Goal: Task Accomplishment & Management: Use online tool/utility

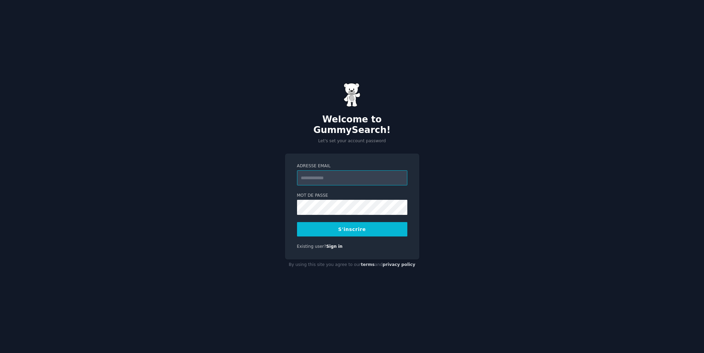
click at [338, 173] on input "Adresse email" at bounding box center [352, 177] width 110 height 15
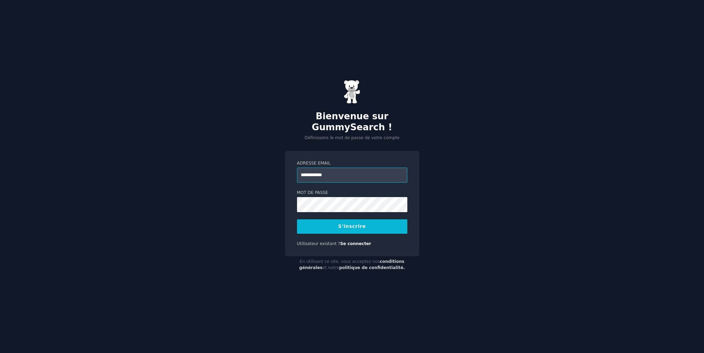
type input "**********"
click at [369, 223] on button "S'inscrire" at bounding box center [352, 226] width 110 height 14
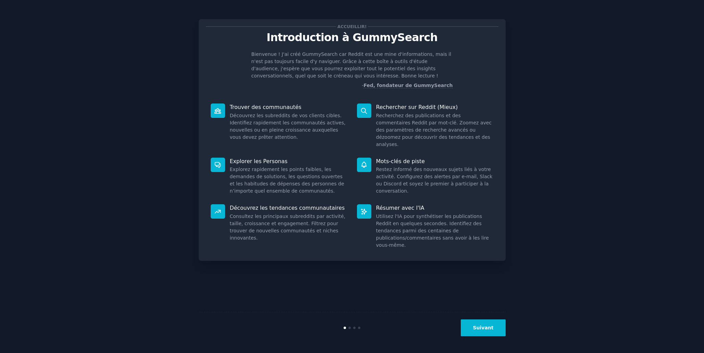
click at [489, 328] on font "Suivant" at bounding box center [483, 327] width 21 height 5
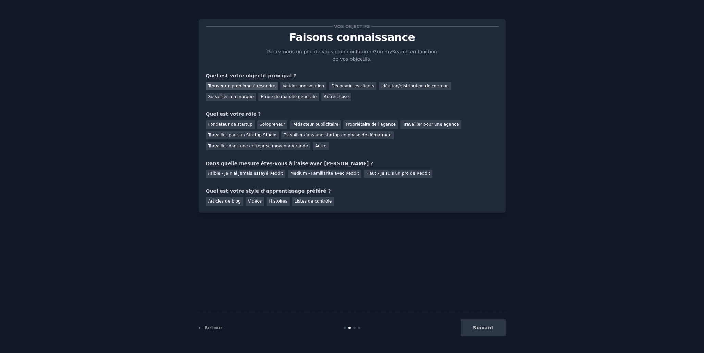
click at [240, 88] on font "Trouver un problème à résoudre" at bounding box center [241, 86] width 67 height 5
click at [393, 86] on font "Idéation/distribution de contenu" at bounding box center [414, 86] width 67 height 5
click at [264, 85] on font "Trouver un problème à résoudre" at bounding box center [241, 86] width 67 height 5
click at [268, 123] on font "Solopreneur" at bounding box center [272, 124] width 25 height 5
click at [269, 174] on font "Faible - Je n'ai jamais essayé Reddit" at bounding box center [245, 173] width 75 height 5
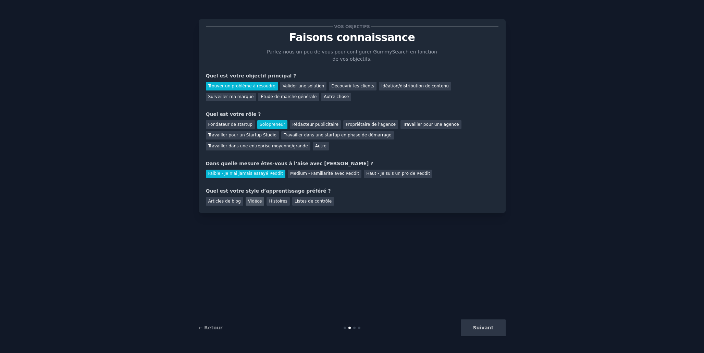
click at [257, 205] on div "Vidéos" at bounding box center [255, 201] width 19 height 9
click at [271, 202] on font "Histoires" at bounding box center [278, 201] width 18 height 5
click at [255, 202] on font "Vidéos" at bounding box center [255, 201] width 14 height 5
click at [406, 91] on div "Trouver un problème à résoudre Valider une solution Découvrir les clients Idéat…" at bounding box center [352, 90] width 292 height 22
click at [407, 84] on font "Idéation/distribution de contenu" at bounding box center [414, 86] width 67 height 5
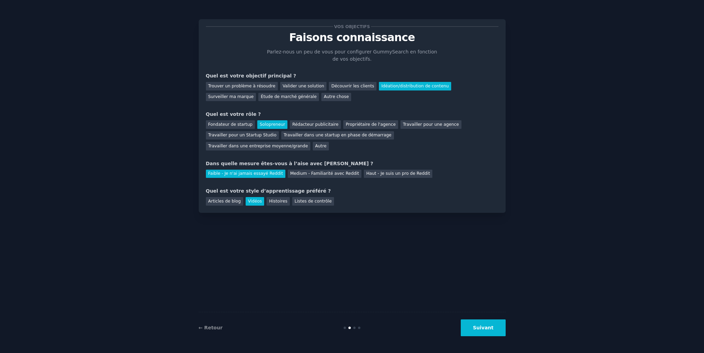
click at [498, 326] on button "Suivant" at bounding box center [483, 327] width 45 height 17
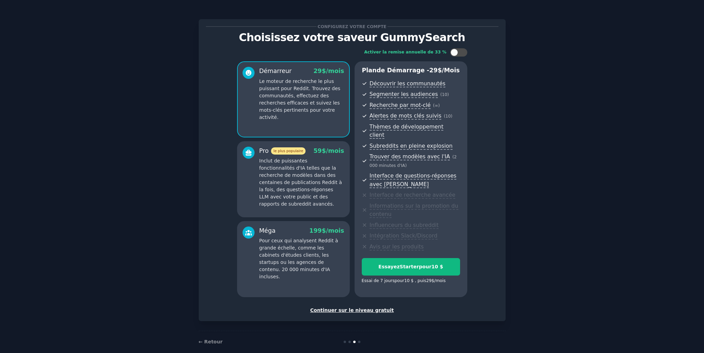
scroll to position [1, 0]
click at [378, 307] on font "Continuer sur le niveau gratuit" at bounding box center [352, 309] width 84 height 5
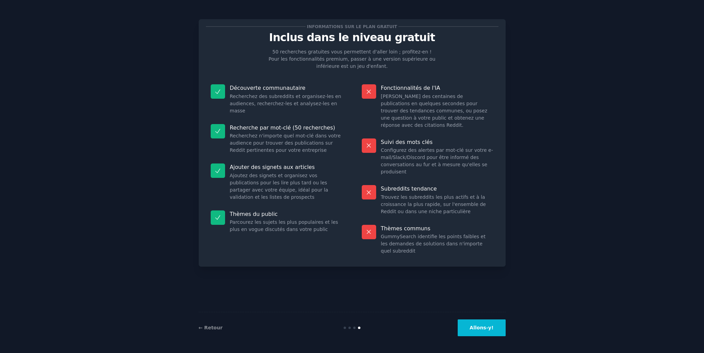
click at [487, 332] on button "Allons-y!" at bounding box center [482, 327] width 48 height 17
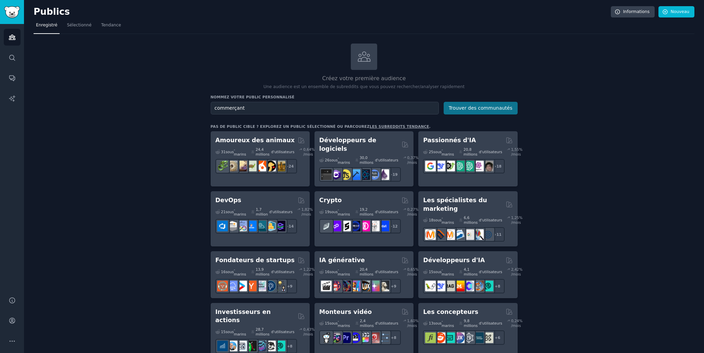
type input "commerçant"
click at [458, 110] on font "Trouver des communautés" at bounding box center [481, 107] width 64 height 5
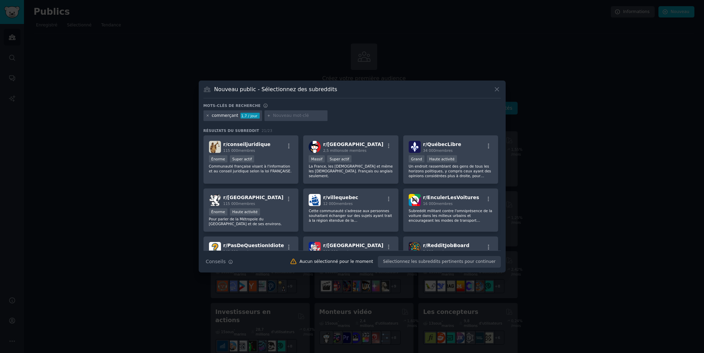
click at [208, 116] on icon at bounding box center [208, 116] width 2 height 2
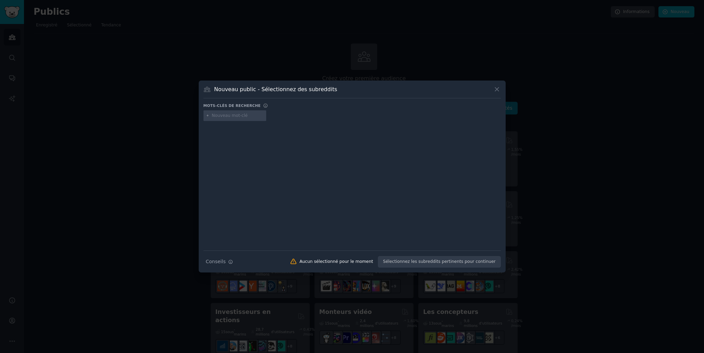
click at [238, 117] on input "text" at bounding box center [238, 116] width 52 height 6
click at [500, 89] on icon at bounding box center [496, 89] width 7 height 7
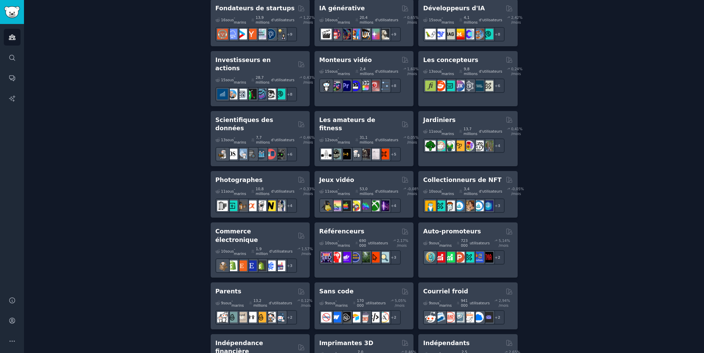
scroll to position [260, 0]
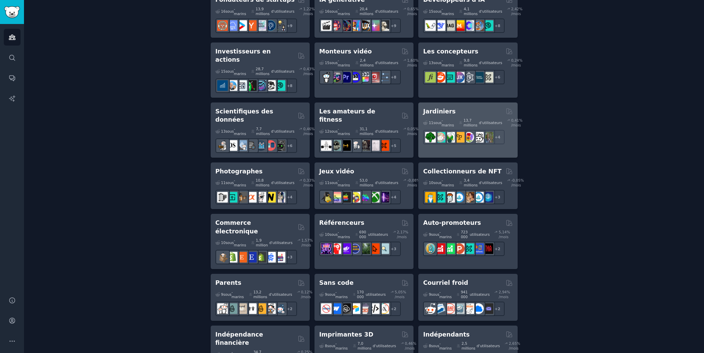
click at [443, 108] on font "Jardiniers" at bounding box center [439, 111] width 33 height 7
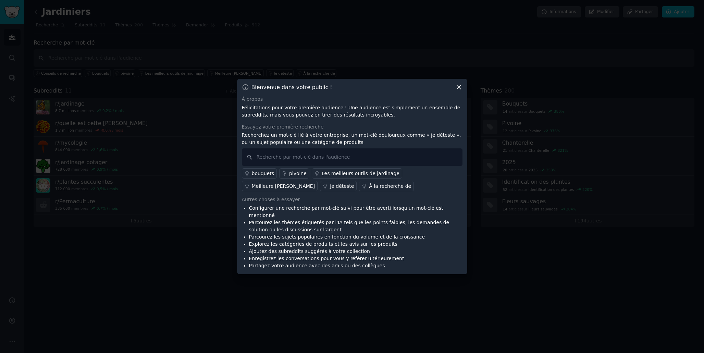
click at [315, 183] on font "Meilleure [PERSON_NAME]" at bounding box center [283, 185] width 63 height 5
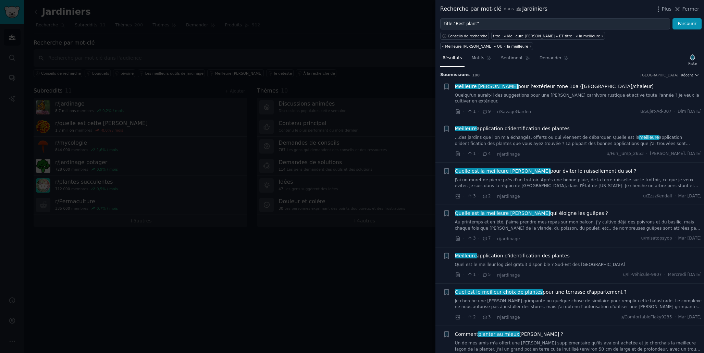
click at [244, 51] on div at bounding box center [352, 176] width 704 height 353
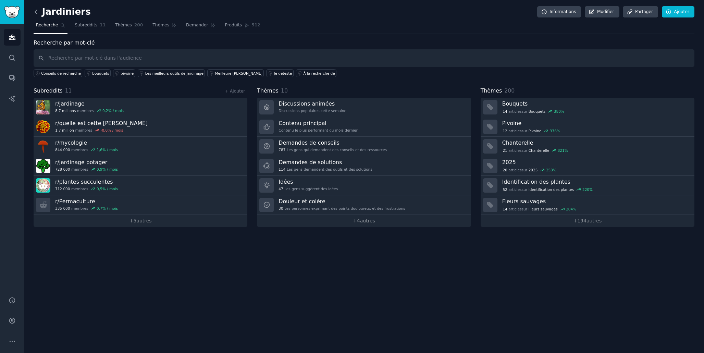
click at [37, 12] on icon at bounding box center [36, 11] width 7 height 7
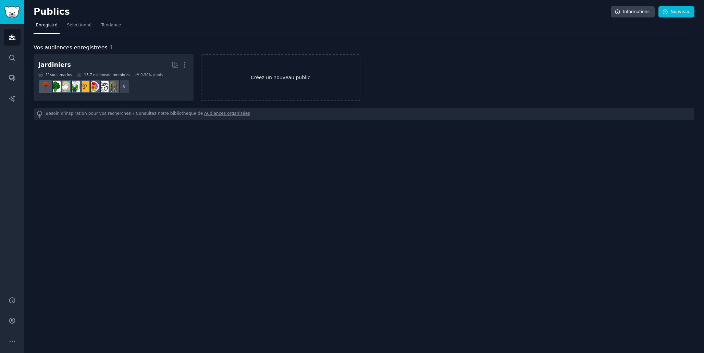
click at [246, 80] on font "Créez un nouveau public" at bounding box center [280, 77] width 159 height 7
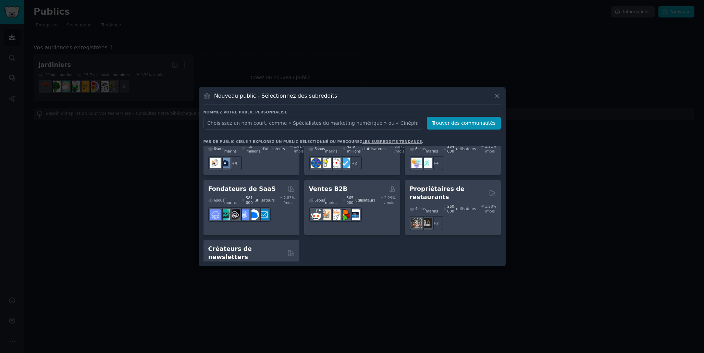
scroll to position [657, 0]
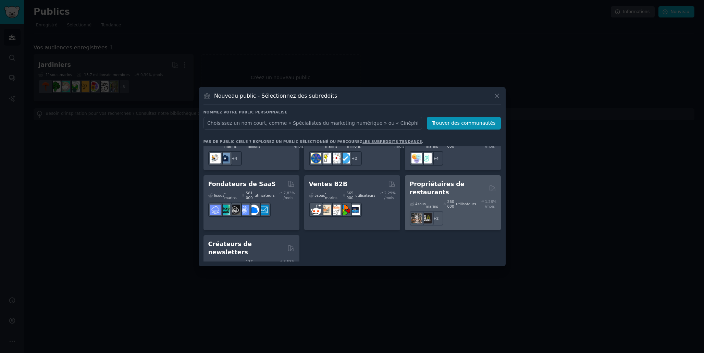
click at [428, 180] on font "Propriétaires de restaurants" at bounding box center [437, 187] width 55 height 15
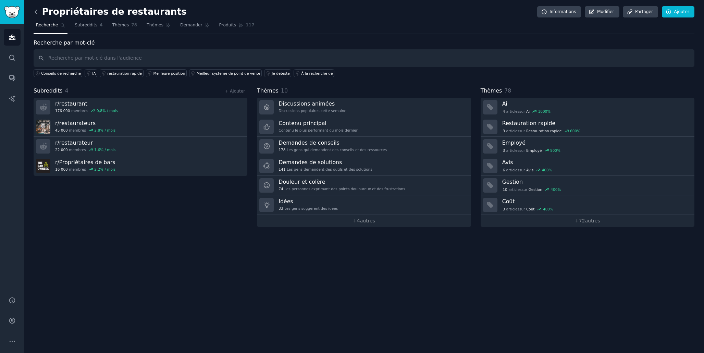
click at [37, 11] on icon at bounding box center [36, 11] width 7 height 7
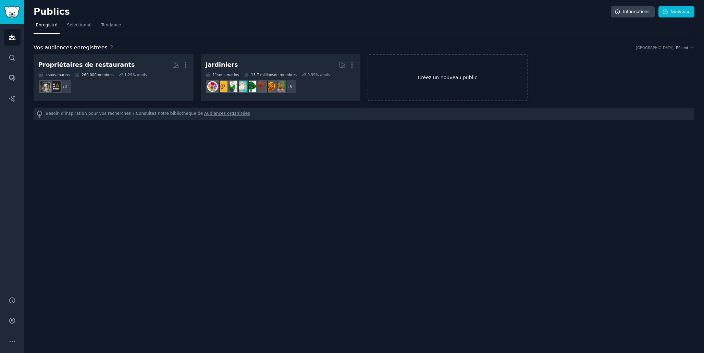
click at [427, 70] on link "Créez un nouveau public" at bounding box center [447, 77] width 160 height 47
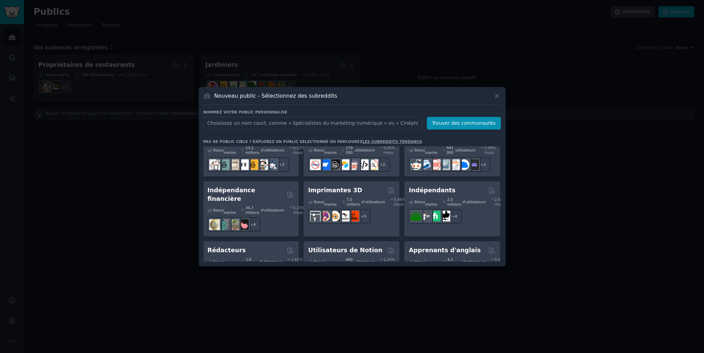
scroll to position [440, 1]
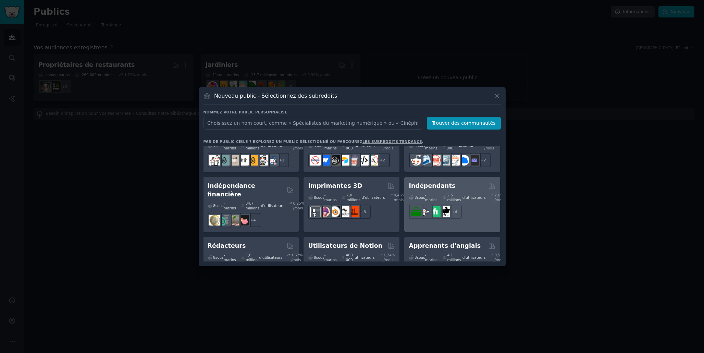
click at [451, 193] on font "2,5 millions" at bounding box center [454, 197] width 14 height 9
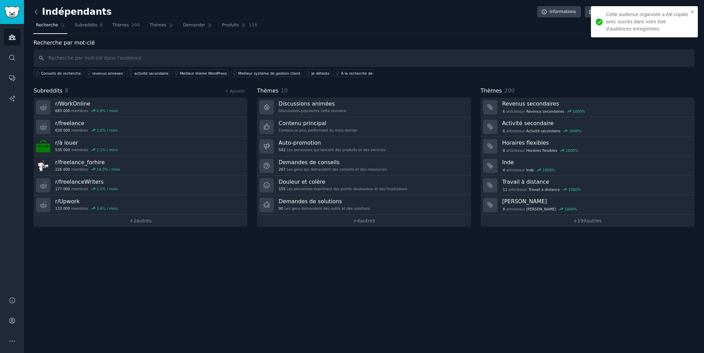
click at [37, 11] on icon at bounding box center [36, 11] width 7 height 7
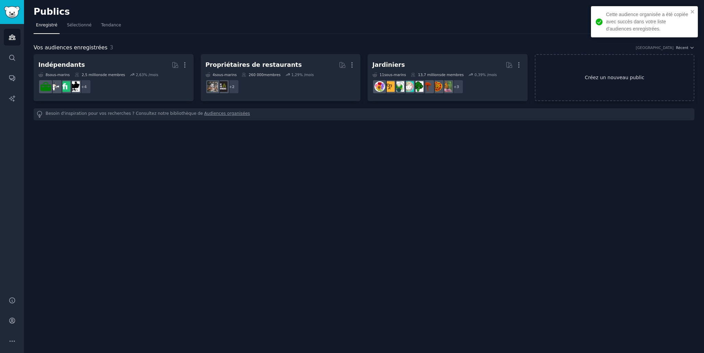
click at [564, 76] on font "Créez un nouveau public" at bounding box center [614, 77] width 159 height 7
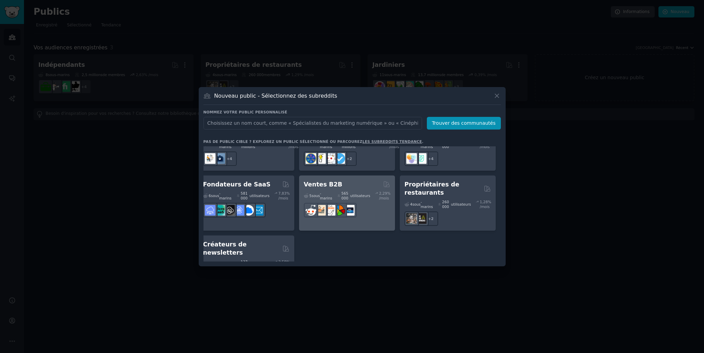
scroll to position [656, 5]
click at [347, 181] on div "Ventes B2B" at bounding box center [347, 185] width 86 height 9
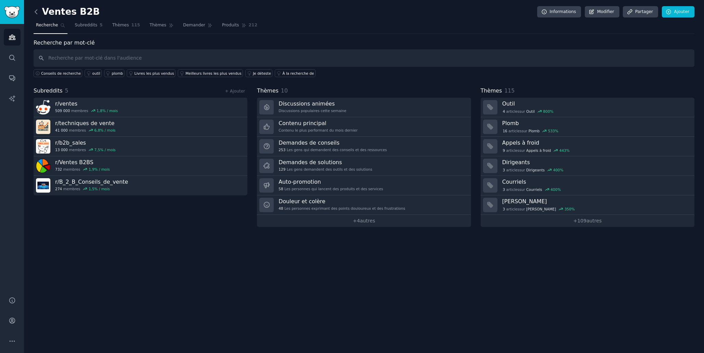
click at [38, 15] on icon at bounding box center [36, 11] width 7 height 7
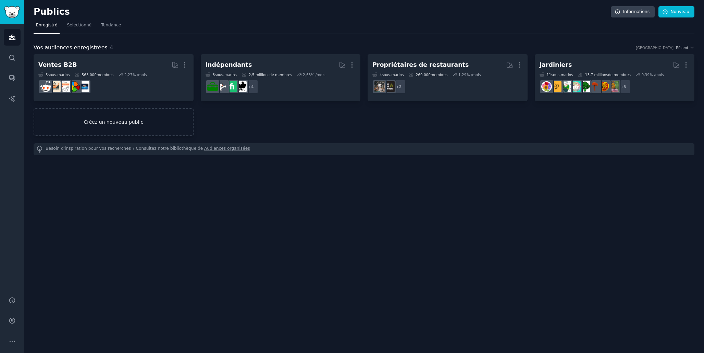
click at [147, 126] on link "Créez un nouveau public" at bounding box center [114, 122] width 160 height 28
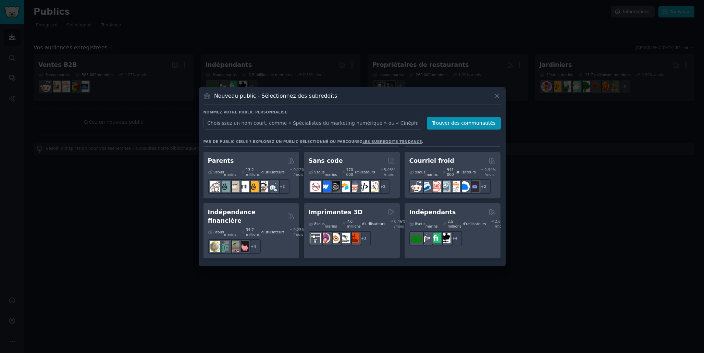
scroll to position [411, 0]
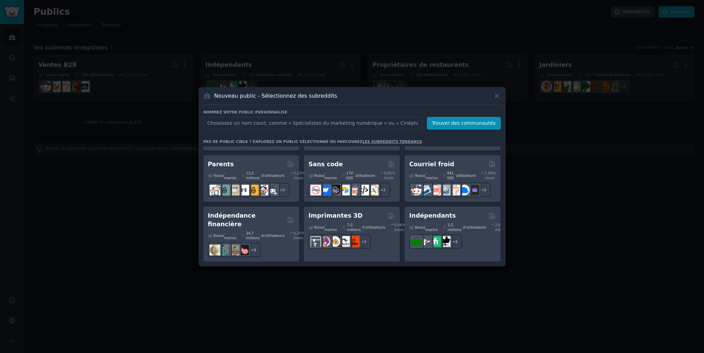
click at [105, 203] on div at bounding box center [352, 176] width 704 height 353
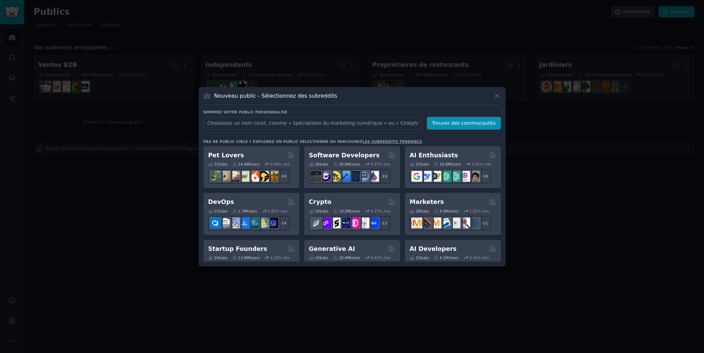
click at [501, 95] on div "Nouveau public - Sélectionnez des subreddits Nommez votre public personnalisé N…" at bounding box center [352, 176] width 307 height 179
click at [495, 95] on icon at bounding box center [496, 95] width 7 height 7
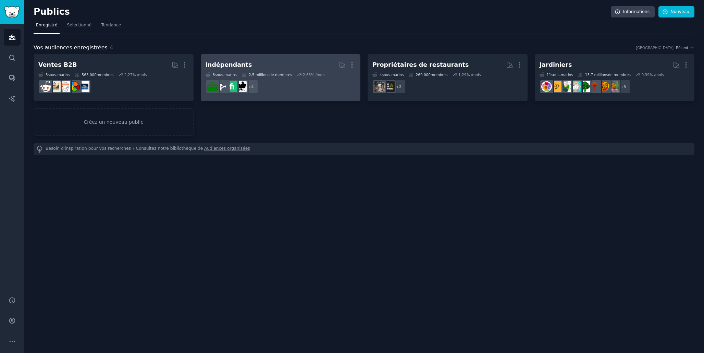
click at [282, 72] on div "Indépendants Plus 8 sous -marins 2,5 millions de membres 2,63 % /mois + 4" at bounding box center [280, 77] width 150 height 37
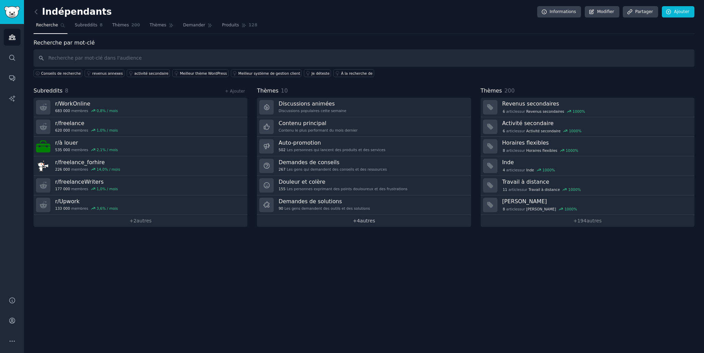
click at [355, 224] on link "+ 4 autres" at bounding box center [364, 221] width 214 height 12
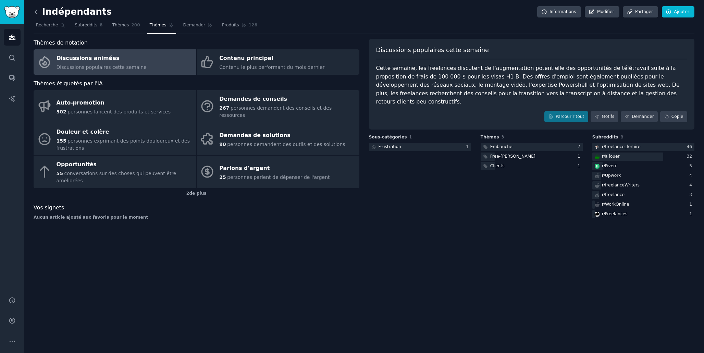
click at [36, 13] on icon at bounding box center [36, 12] width 2 height 4
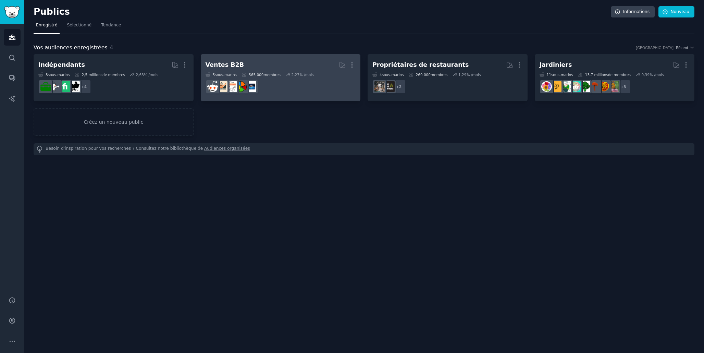
click at [285, 85] on dd "r/B2BSales" at bounding box center [280, 86] width 150 height 19
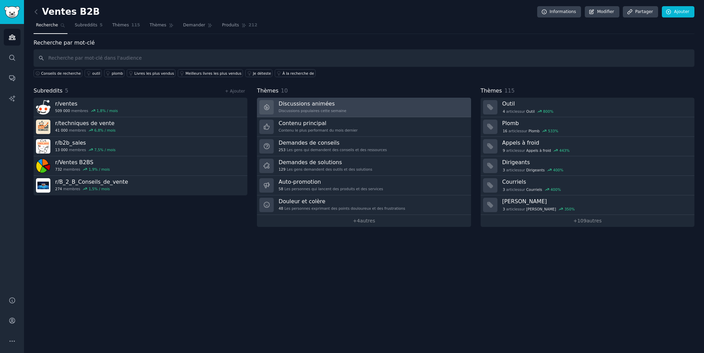
click at [337, 104] on h3 "Discussions animées" at bounding box center [312, 103] width 68 height 7
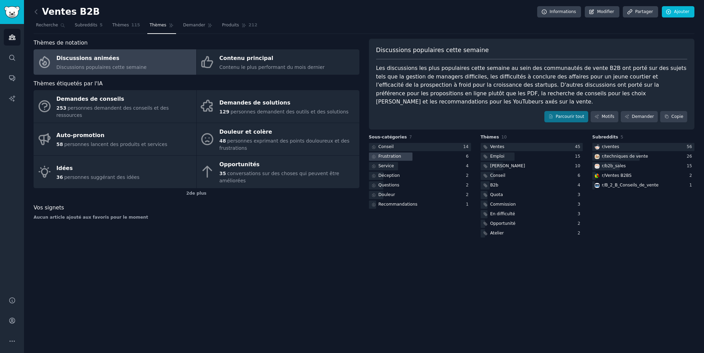
click at [402, 152] on div at bounding box center [391, 156] width 44 height 9
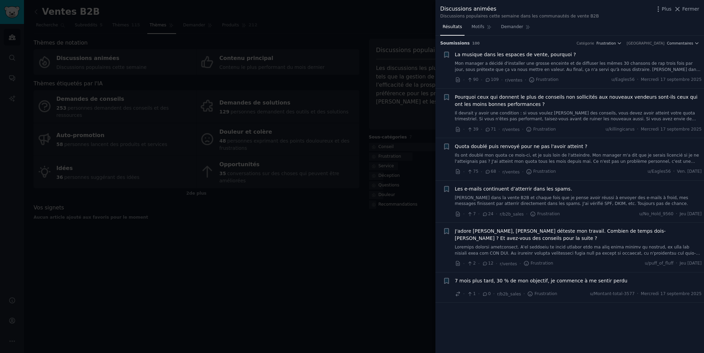
click at [374, 203] on div at bounding box center [352, 176] width 704 height 353
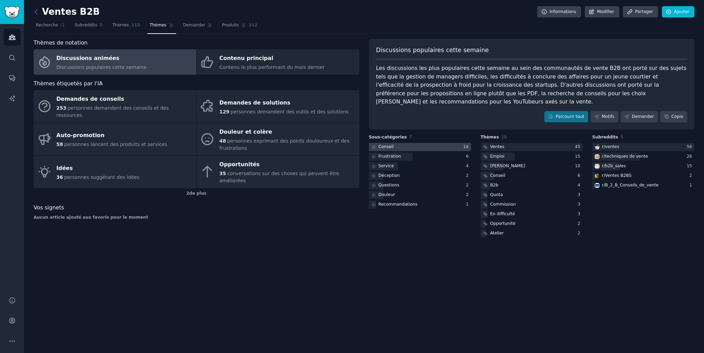
click at [389, 143] on div "Conseil" at bounding box center [382, 147] width 26 height 9
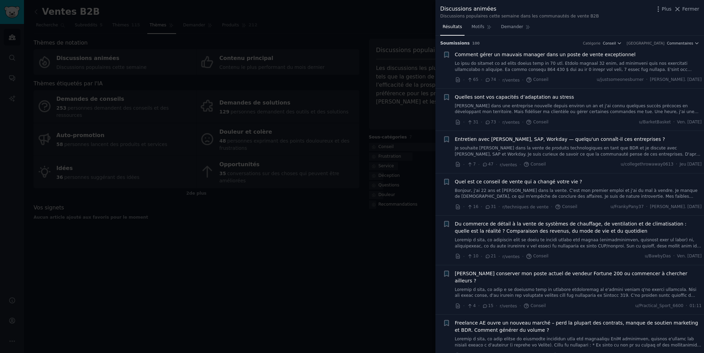
click at [335, 249] on div at bounding box center [352, 176] width 704 height 353
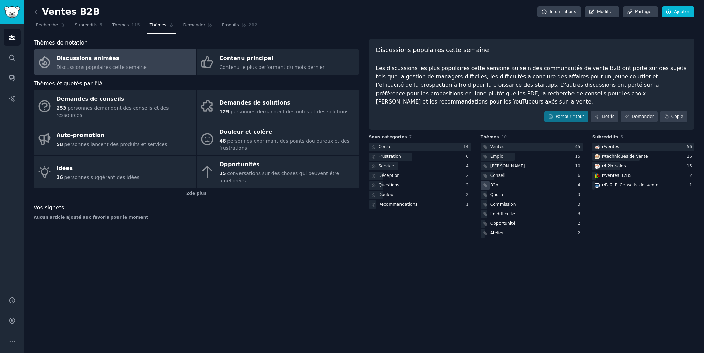
click at [491, 183] on font "B2b" at bounding box center [494, 185] width 8 height 5
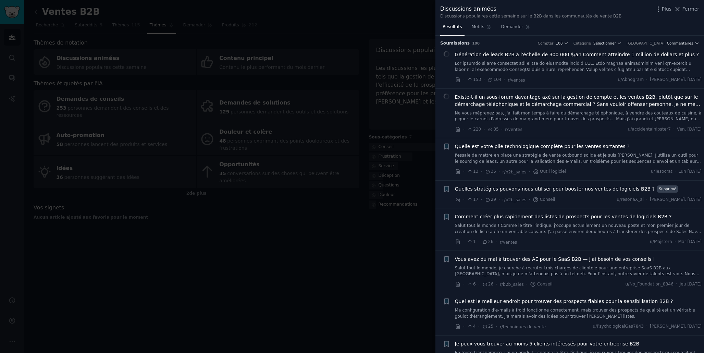
click at [340, 242] on div at bounding box center [352, 176] width 704 height 353
